Goal: Transaction & Acquisition: Purchase product/service

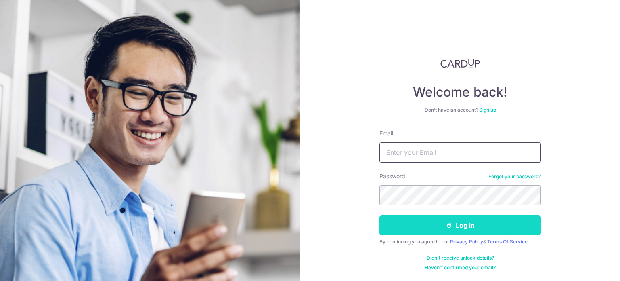
type input "[EMAIL_ADDRESS][DOMAIN_NAME]"
click at [435, 223] on button "Log in" at bounding box center [461, 225] width 162 height 20
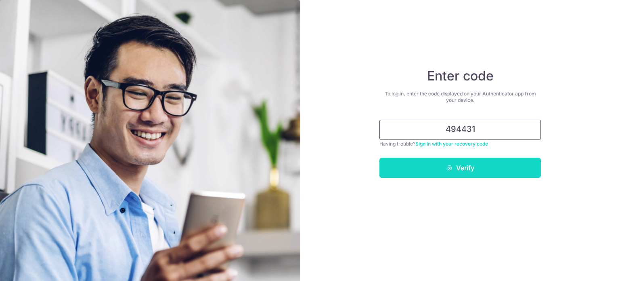
type input "494431"
click at [456, 164] on button "Verify" at bounding box center [461, 168] width 162 height 20
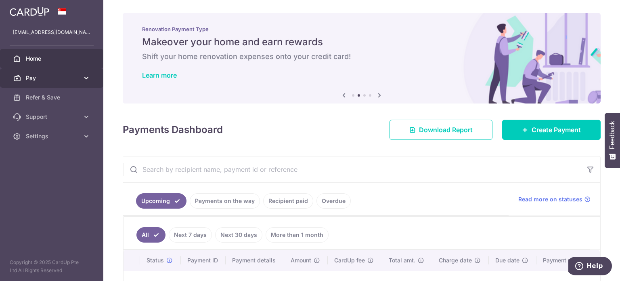
click at [87, 72] on link "Pay" at bounding box center [51, 77] width 103 height 19
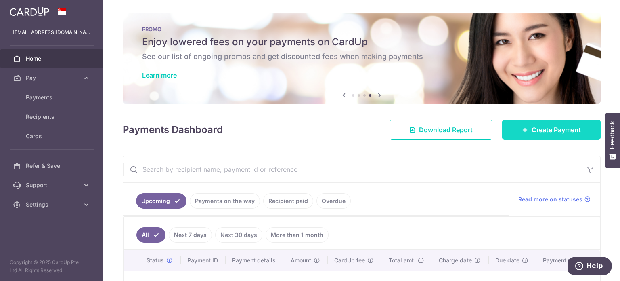
click at [557, 132] on span "Create Payment" at bounding box center [556, 130] width 49 height 10
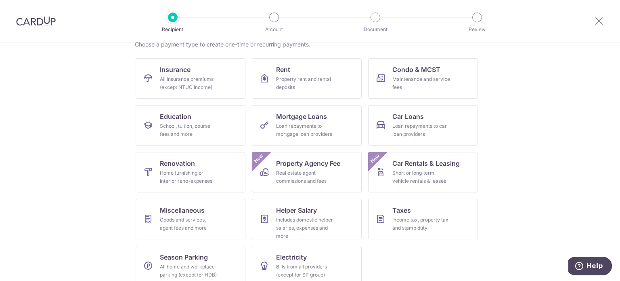
scroll to position [80, 0]
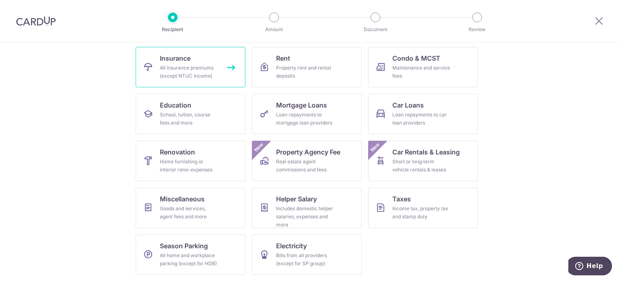
click at [196, 72] on div "All insurance premiums (except NTUC Income)" at bounding box center [189, 72] width 58 height 16
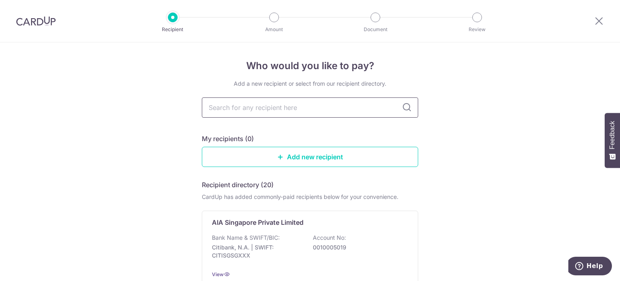
click at [294, 111] on input "text" at bounding box center [310, 107] width 217 height 20
type input "manulif"
type input "manulife"
type input "m"
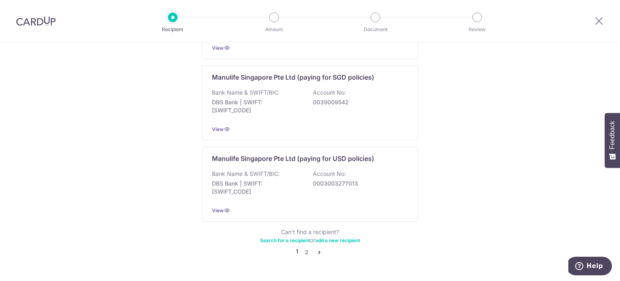
scroll to position [808, 0]
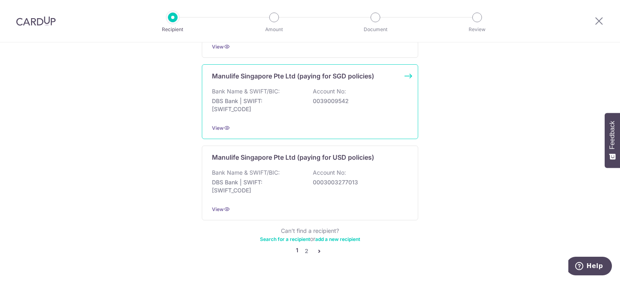
click at [410, 67] on div "Manulife Singapore Pte Ltd (paying for SGD policies) Bank Name & SWIFT/BIC: DBS…" at bounding box center [310, 101] width 217 height 75
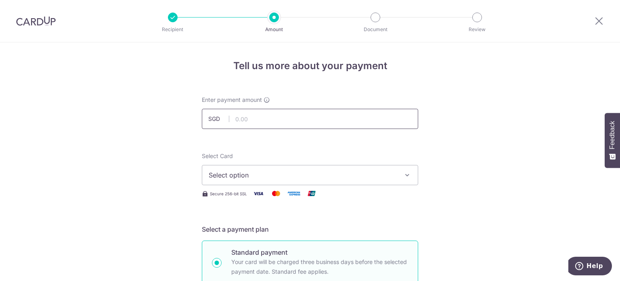
click at [357, 117] on input "text" at bounding box center [310, 119] width 217 height 20
type input "3,600.00"
click at [357, 168] on button "Select option" at bounding box center [310, 175] width 217 height 20
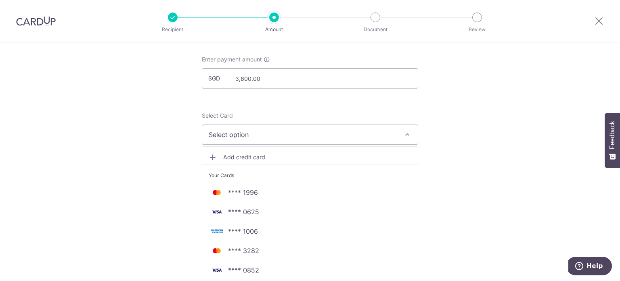
scroll to position [81, 0]
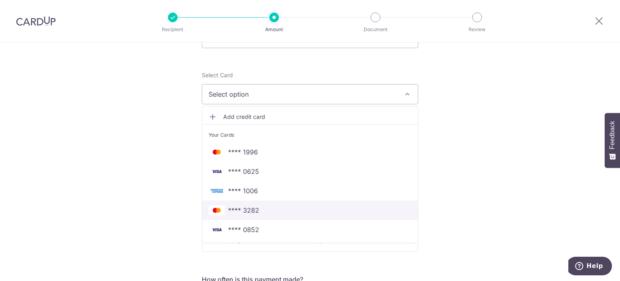
click at [250, 210] on span "**** 3282" at bounding box center [243, 210] width 31 height 10
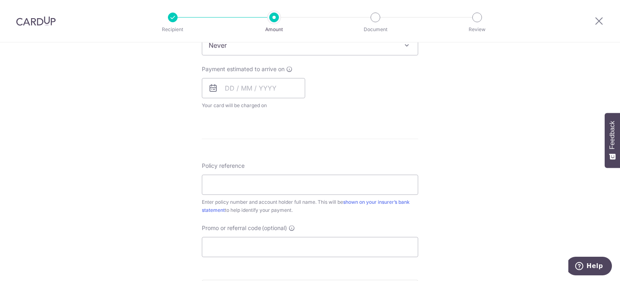
scroll to position [364, 0]
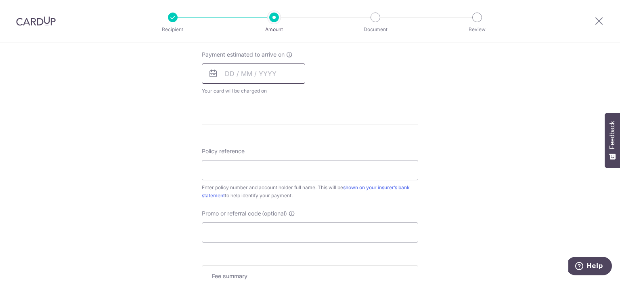
click at [244, 70] on input "text" at bounding box center [253, 73] width 103 height 20
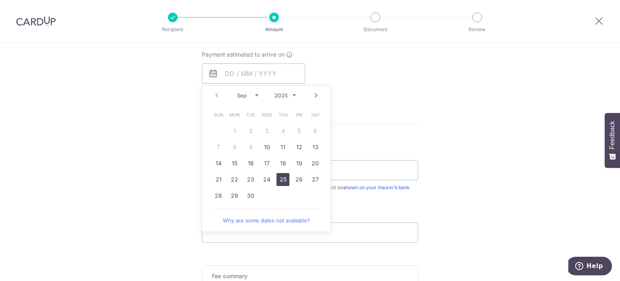
click at [277, 174] on link "25" at bounding box center [283, 179] width 13 height 13
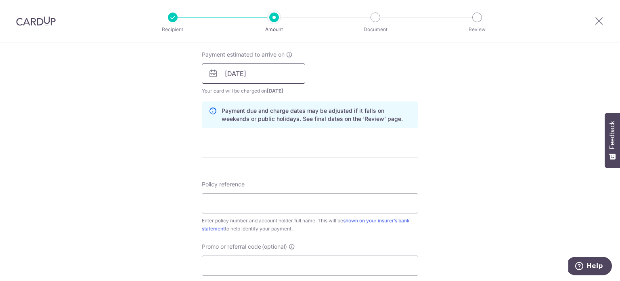
click at [259, 70] on input "25/09/2025" at bounding box center [253, 73] width 103 height 20
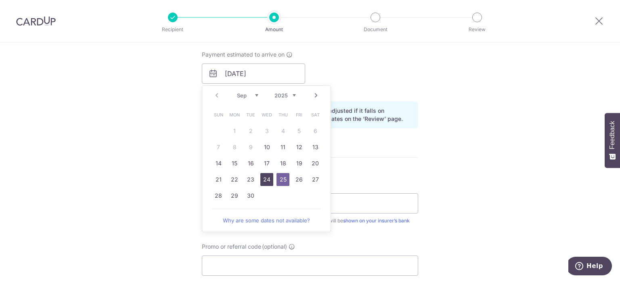
click at [267, 174] on link "24" at bounding box center [267, 179] width 13 height 13
type input "[DATE]"
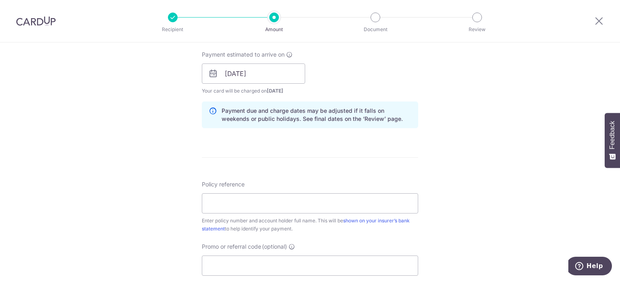
click at [459, 134] on div "Tell us more about your payment Enter payment amount SGD 3,600.00 3600.00 Selec…" at bounding box center [310, 61] width 620 height 764
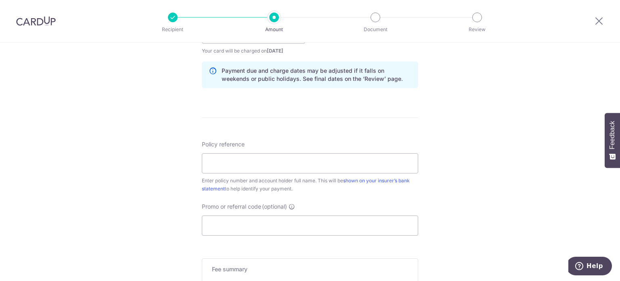
scroll to position [444, 0]
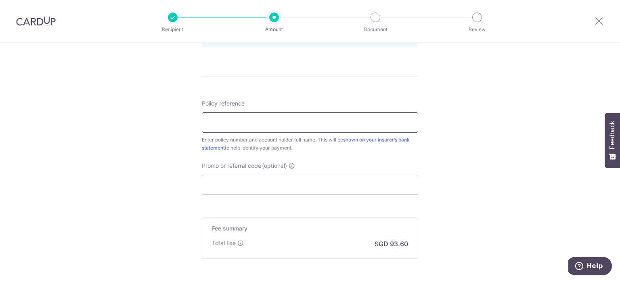
click at [340, 114] on input "Policy reference" at bounding box center [310, 122] width 217 height 20
paste input "2451000966"
paste input "Tan Jee Han Shawn"
type input "2451000966 [PERSON_NAME]"
click at [318, 190] on input "Promo or referral code (optional)" at bounding box center [310, 184] width 217 height 20
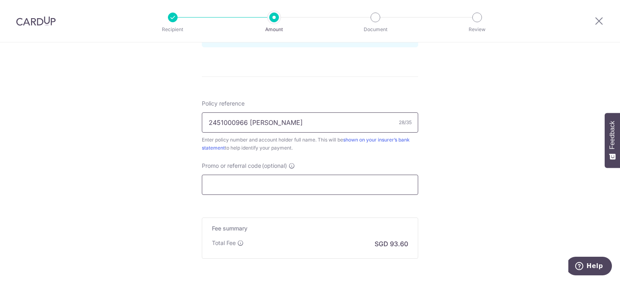
paste input "OCBC90NMC"
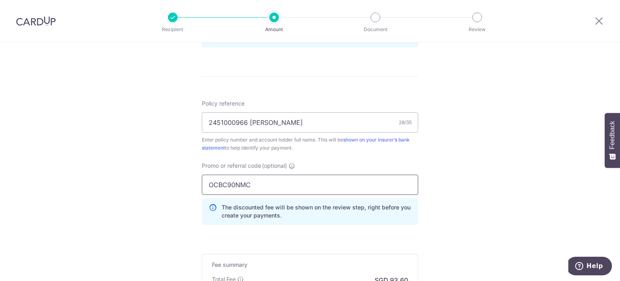
type input "OCBC90NMC"
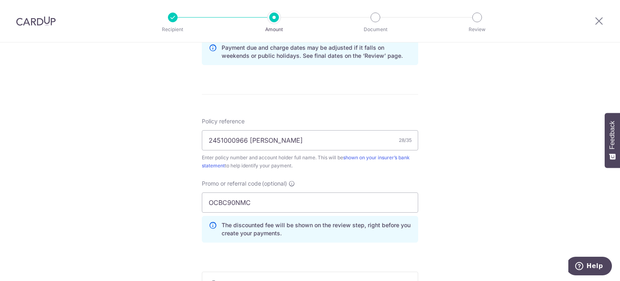
scroll to position [404, 0]
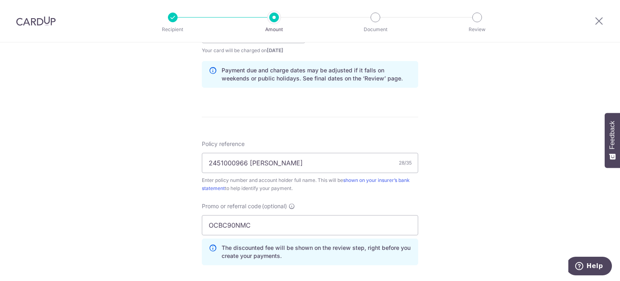
click at [460, 124] on div "Tell us more about your payment Enter payment amount SGD 3,600.00 3600.00 Selec…" at bounding box center [310, 38] width 620 height 800
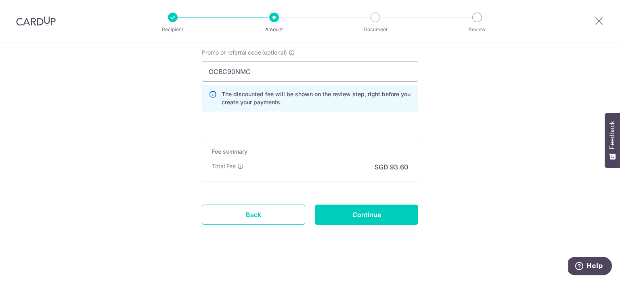
scroll to position [561, 0]
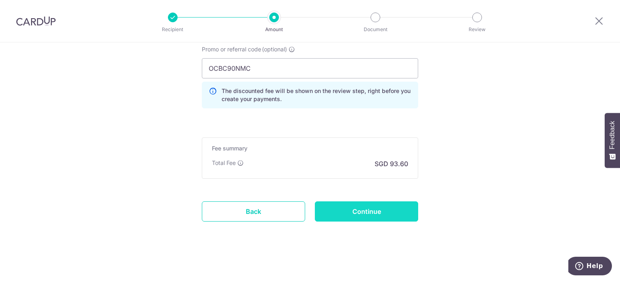
click at [365, 213] on input "Continue" at bounding box center [366, 211] width 103 height 20
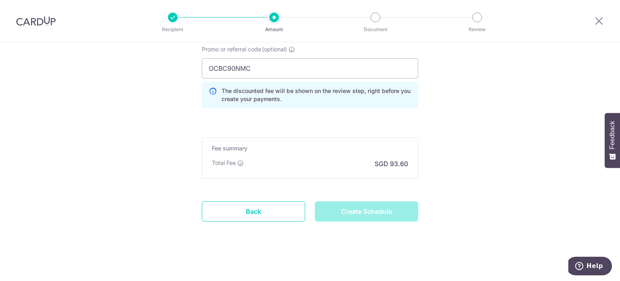
type input "Create Schedule"
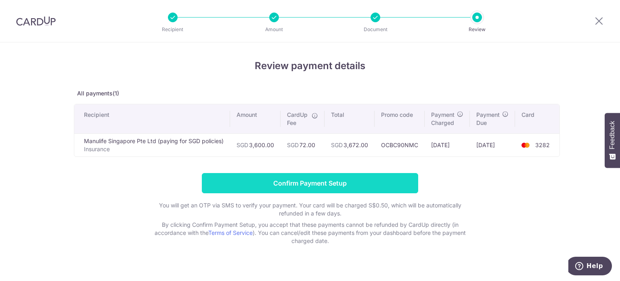
click at [273, 184] on input "Confirm Payment Setup" at bounding box center [310, 183] width 217 height 20
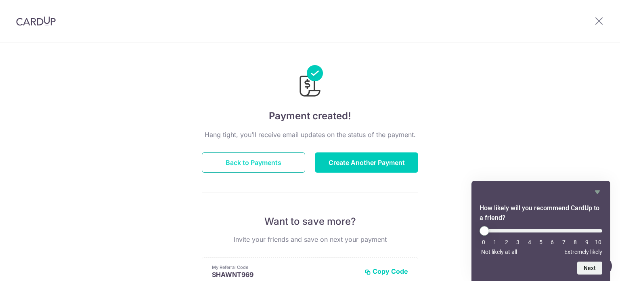
click at [261, 164] on button "Back to Payments" at bounding box center [253, 162] width 103 height 20
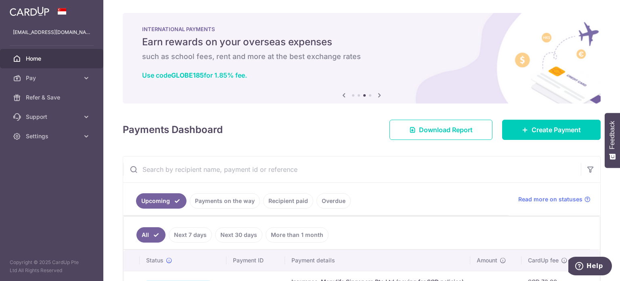
click at [376, 98] on icon at bounding box center [380, 95] width 10 height 10
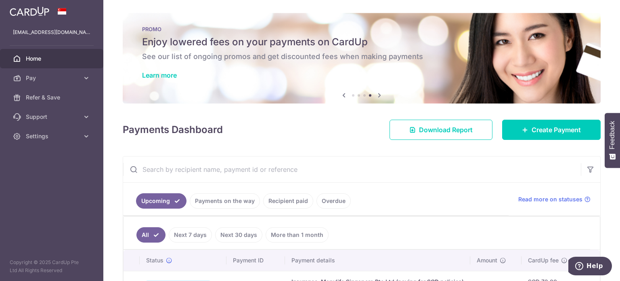
click at [376, 98] on icon at bounding box center [380, 95] width 10 height 10
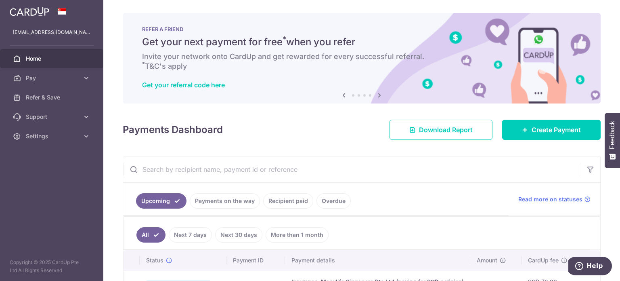
click at [376, 98] on icon at bounding box center [380, 95] width 10 height 10
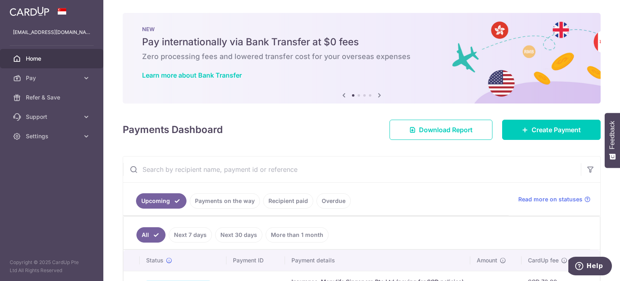
click at [376, 98] on icon at bounding box center [380, 95] width 10 height 10
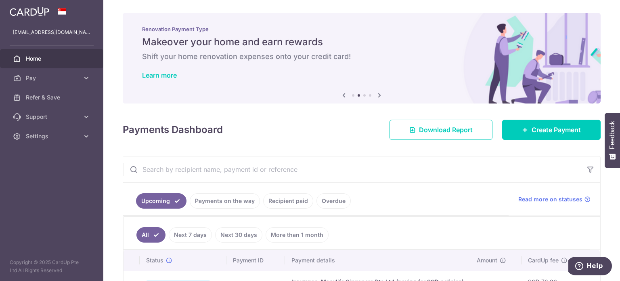
click at [376, 98] on icon at bounding box center [380, 95] width 10 height 10
